Goal: Transaction & Acquisition: Purchase product/service

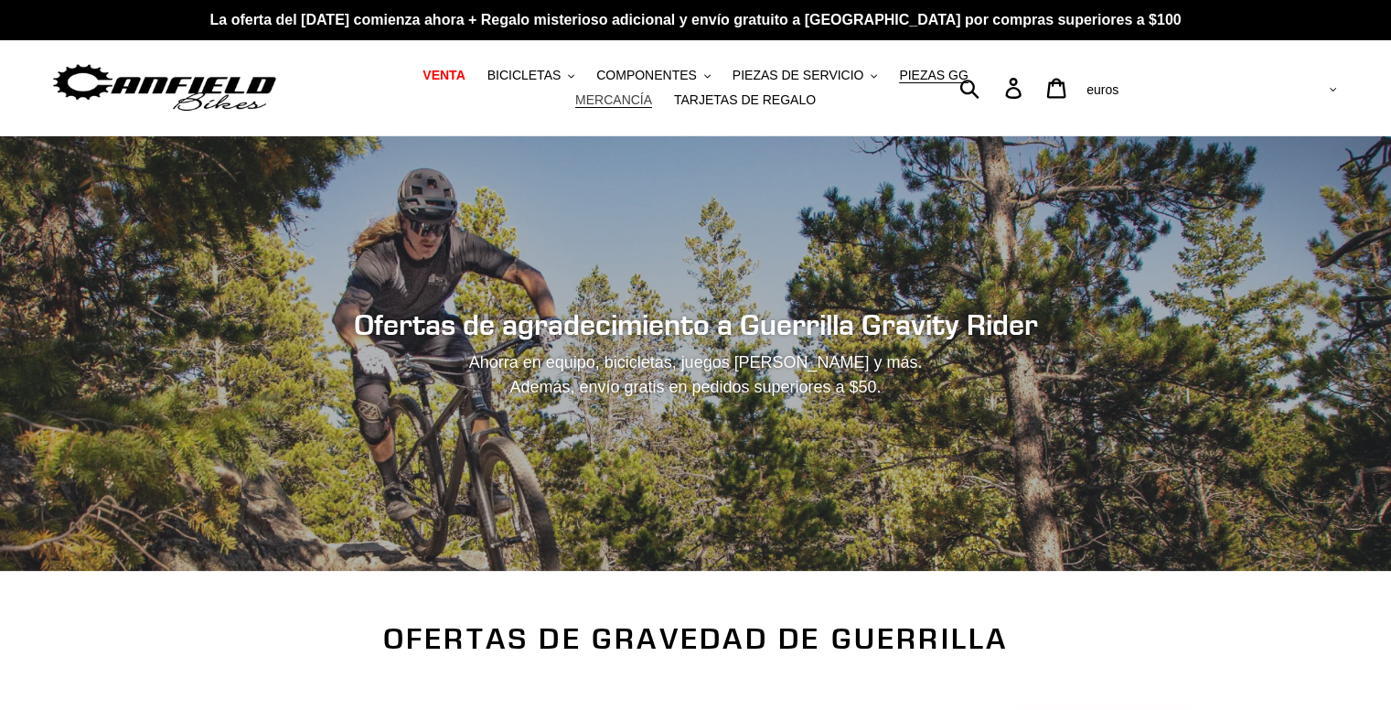
click at [652, 92] on font "MERCANCÍA" at bounding box center [613, 99] width 77 height 15
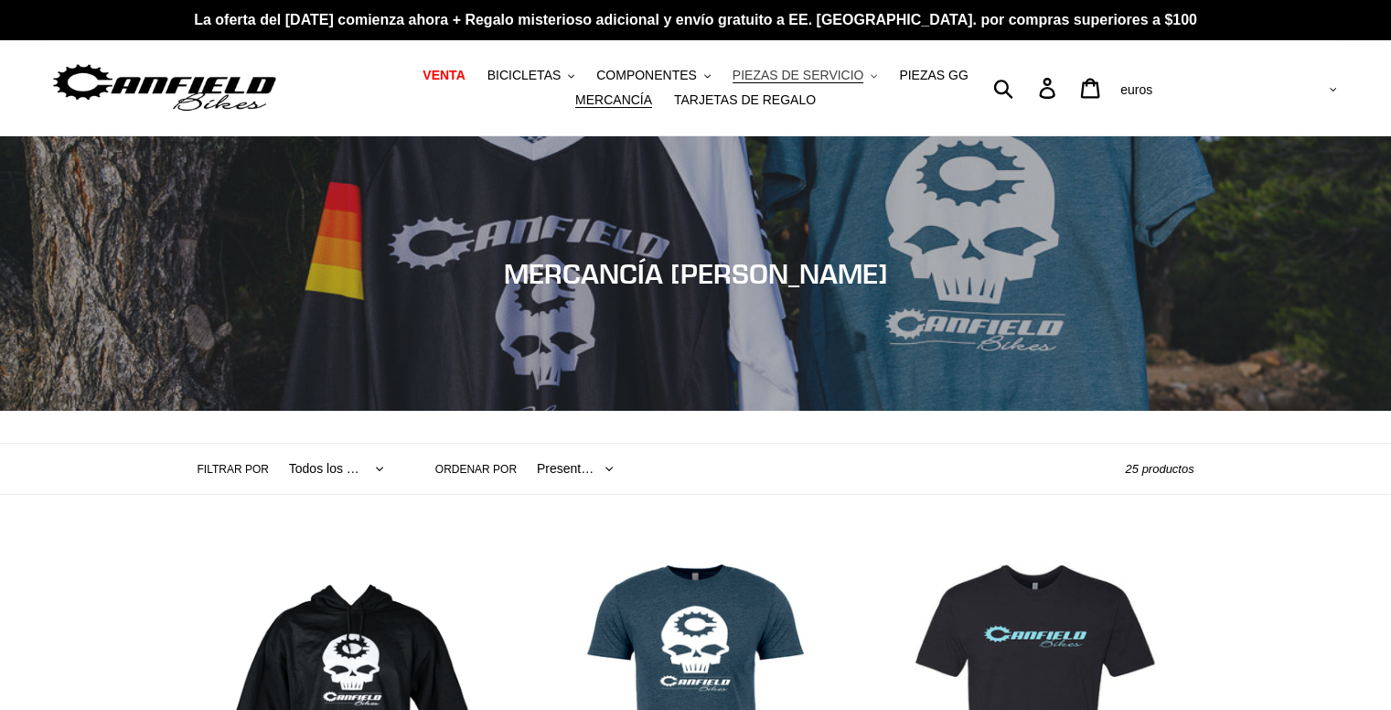
click at [743, 70] on font "PIEZAS DE SERVICIO" at bounding box center [798, 75] width 132 height 15
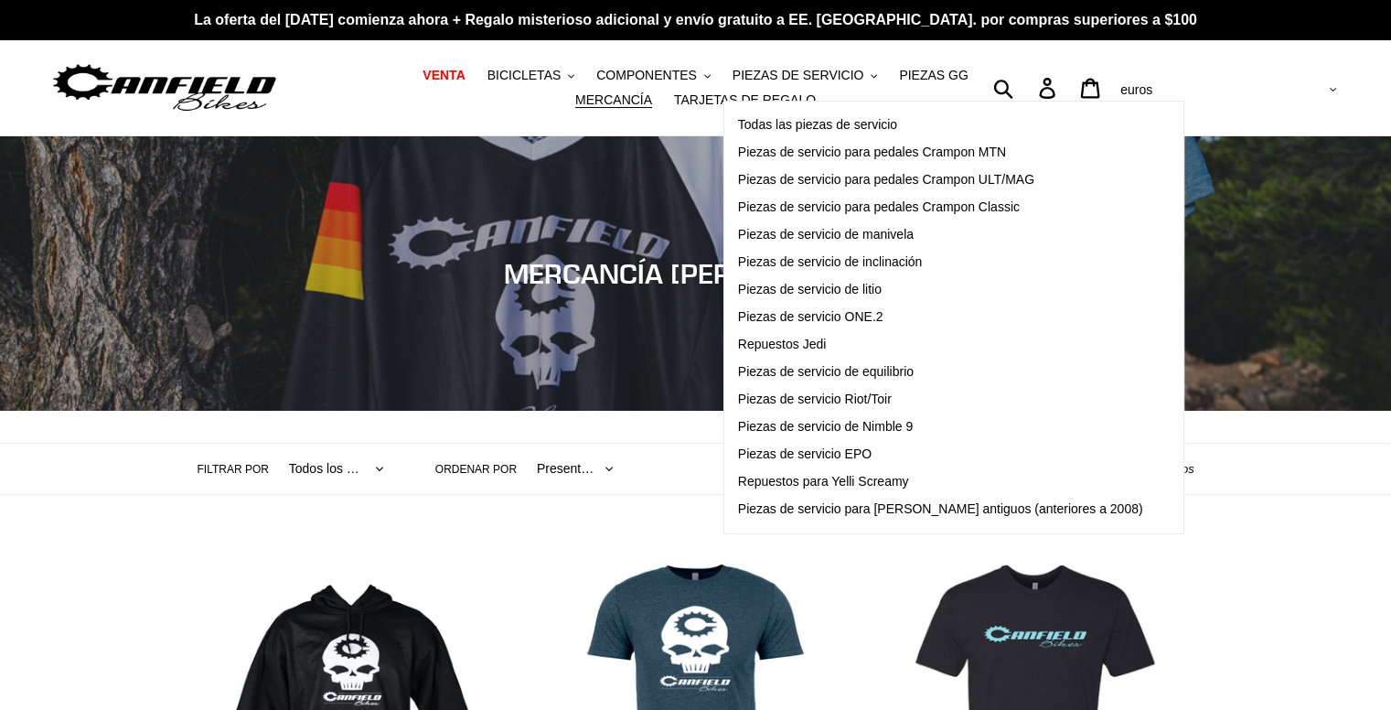
click at [575, 58] on nav "VENTA BICICLETAS .cls-1{fill:#231f20} COMPRAR TODAS LAS BICICLETAS COMPRE BICIC…" at bounding box center [696, 87] width 646 height 95
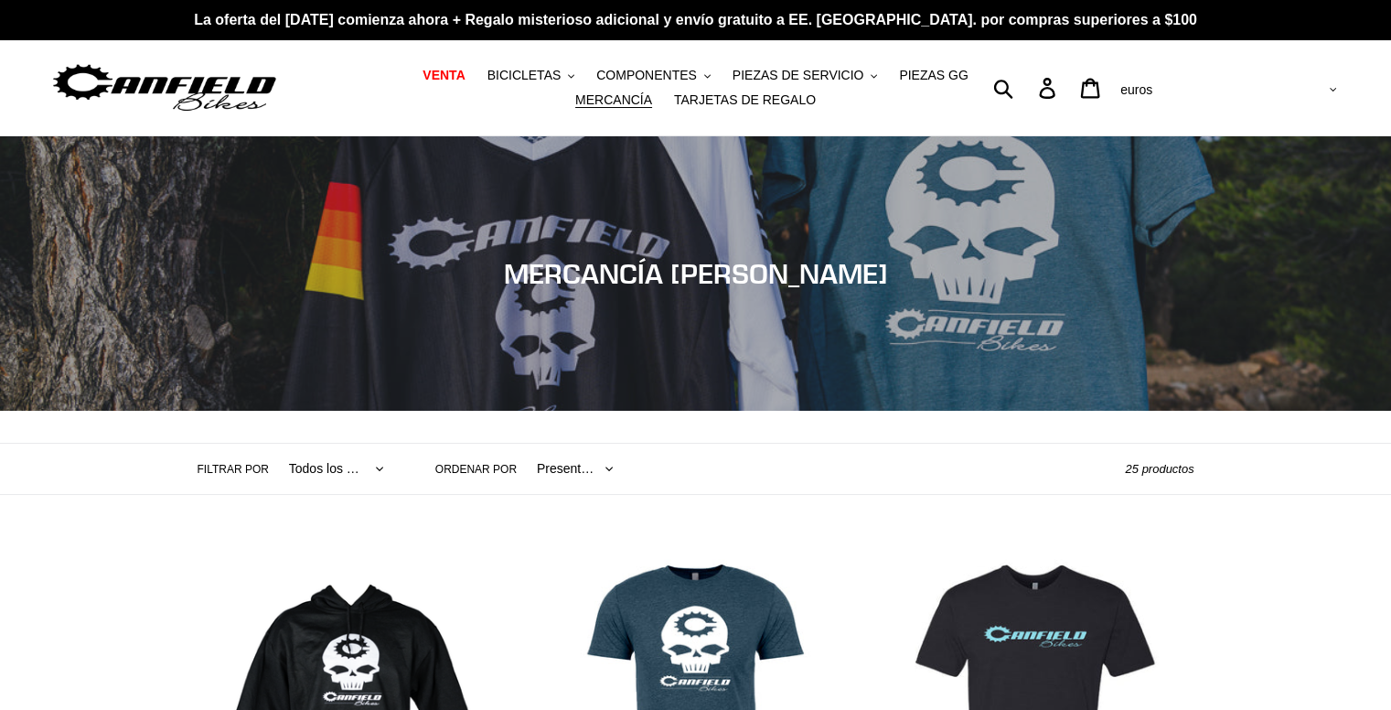
click at [591, 89] on ul "VENTA BICICLETAS .cls-1{fill:#231f20} COMPRAR TODAS LAS BICICLETAS COMPRE BICIC…" at bounding box center [696, 87] width 646 height 49
click at [602, 71] on font "COMPONENTES" at bounding box center [646, 75] width 101 height 15
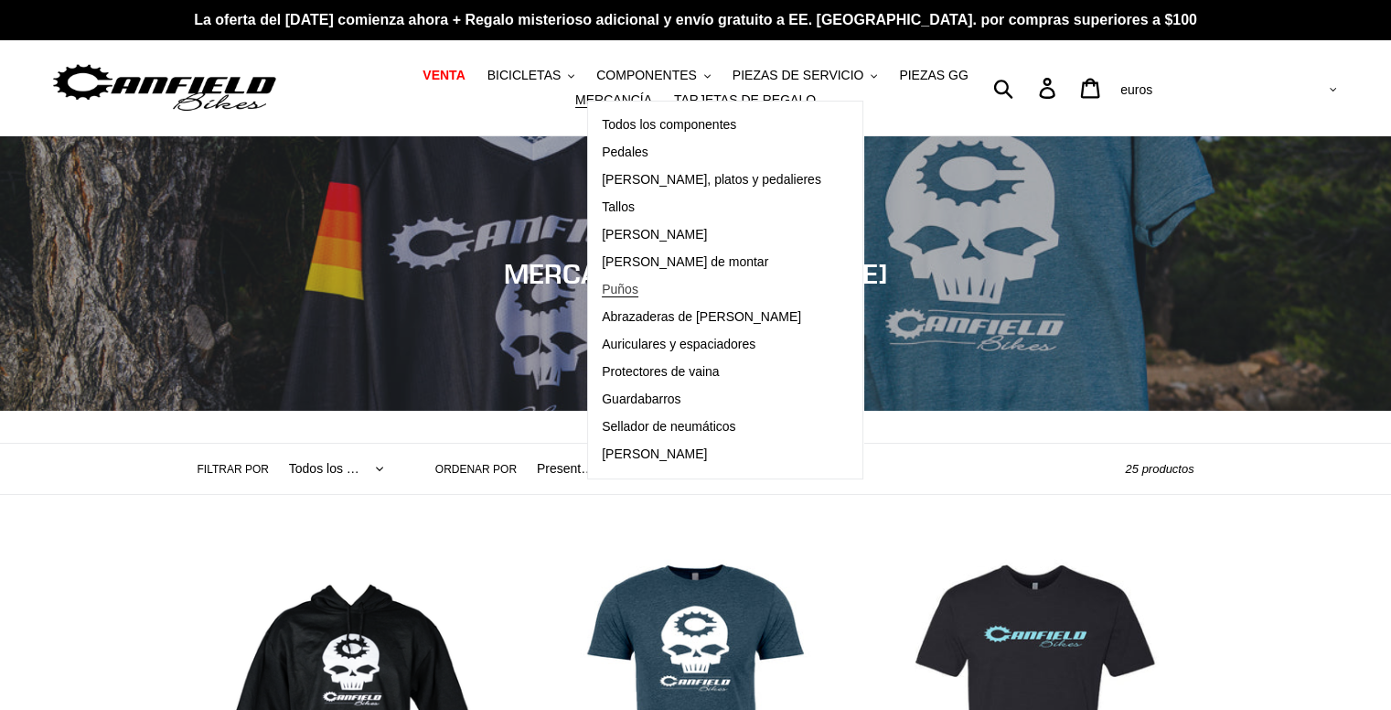
click at [602, 290] on font "Puños" at bounding box center [620, 289] width 37 height 15
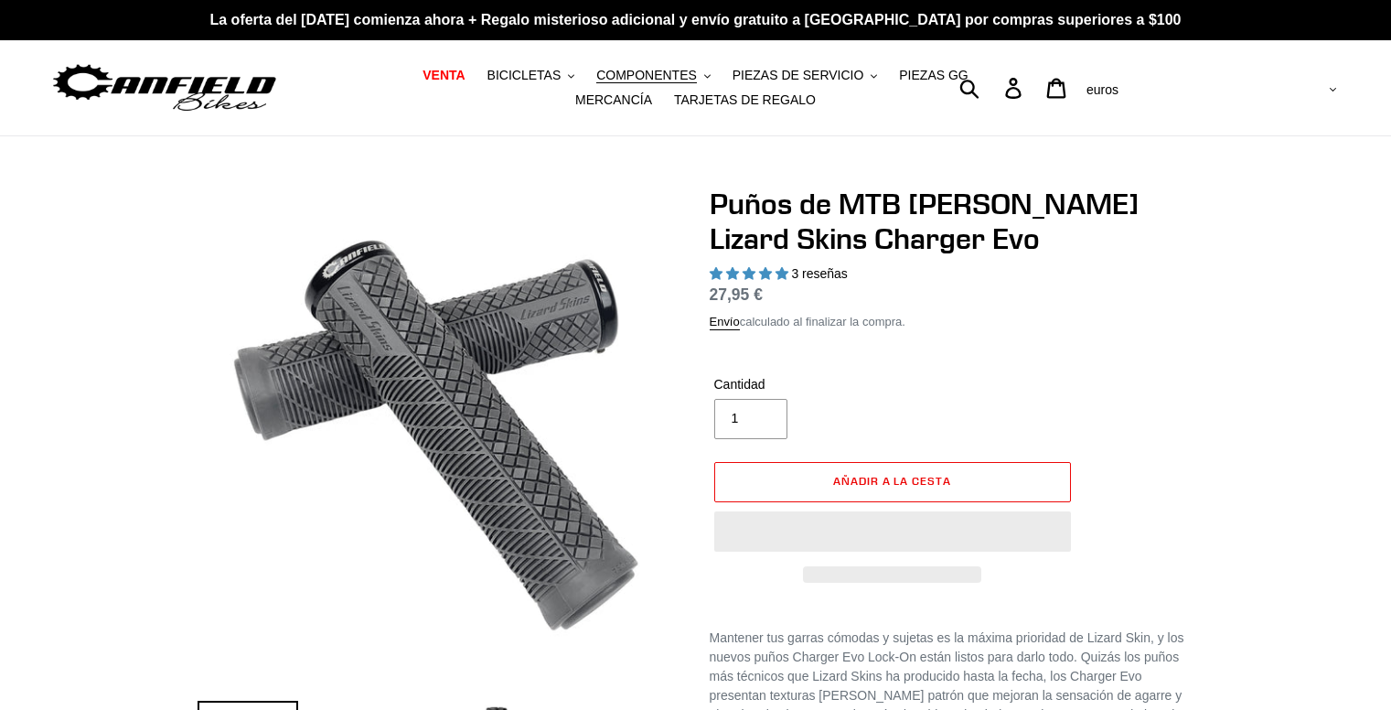
select select "highest-rating"
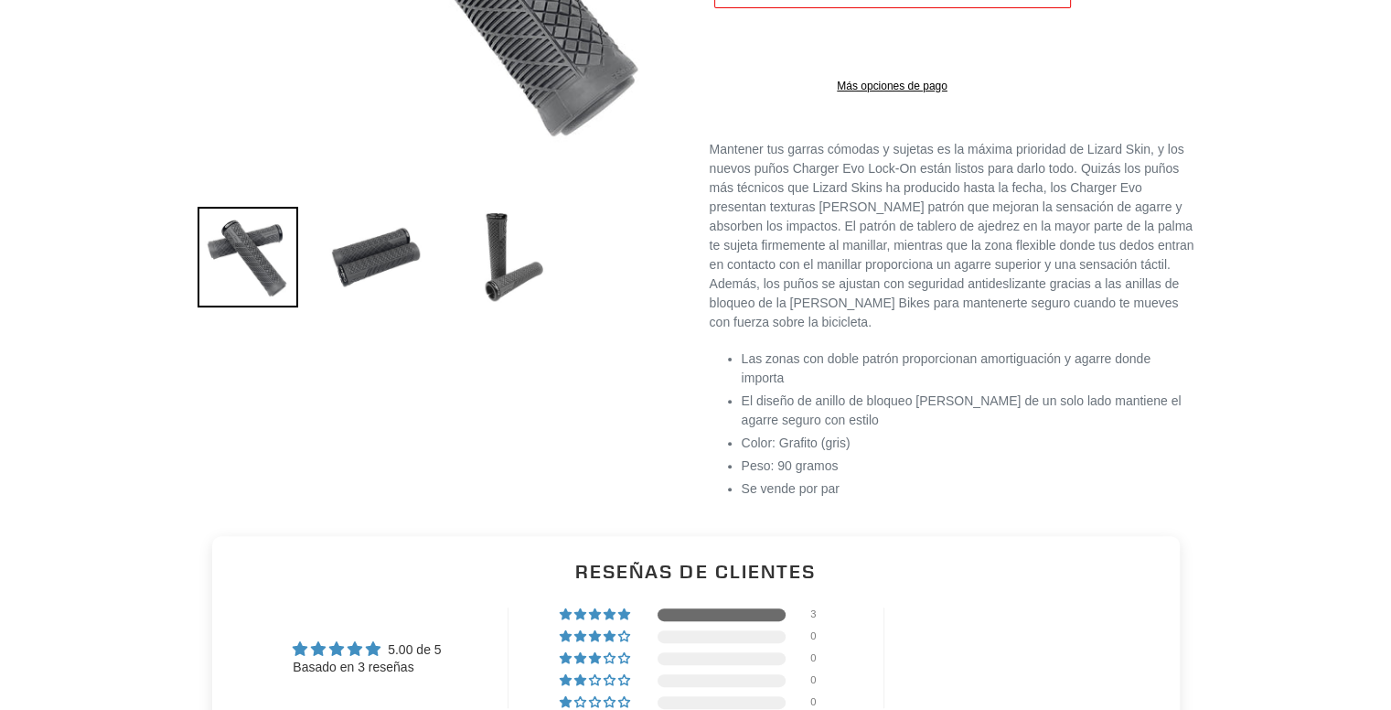
scroll to position [914, 0]
